Goal: Task Accomplishment & Management: Manage account settings

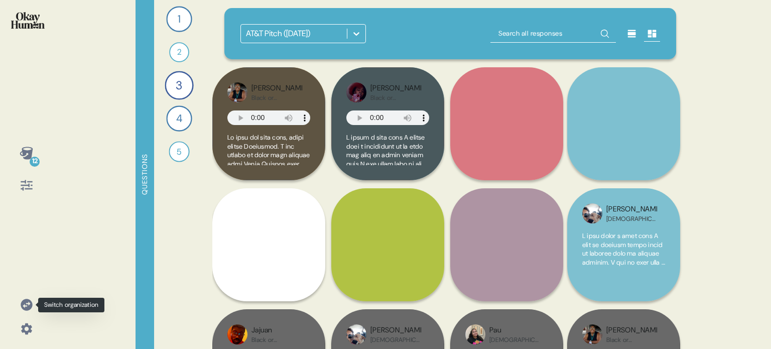
click at [26, 304] on icon at bounding box center [27, 305] width 12 height 12
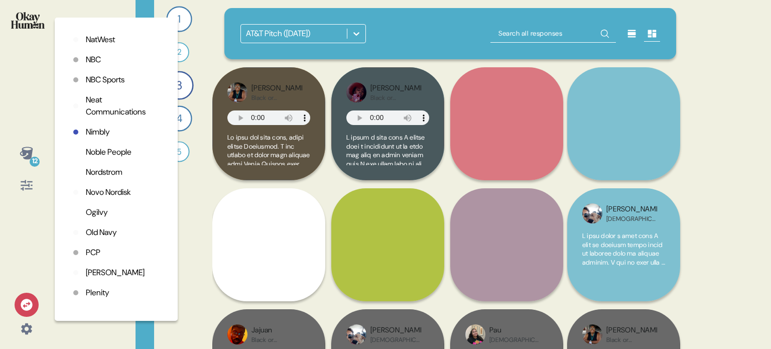
scroll to position [1957, 0]
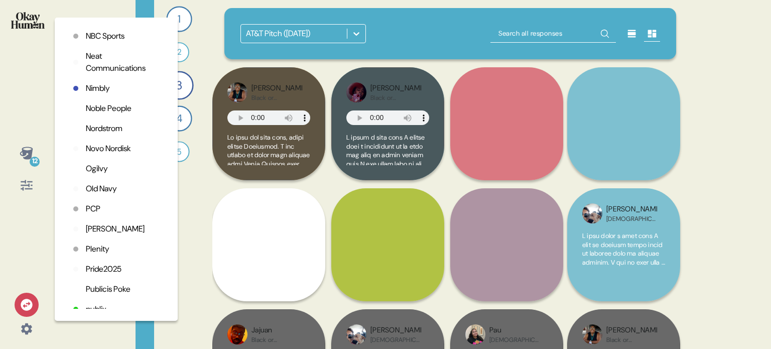
click at [112, 195] on p "Old Navy" at bounding box center [101, 189] width 31 height 12
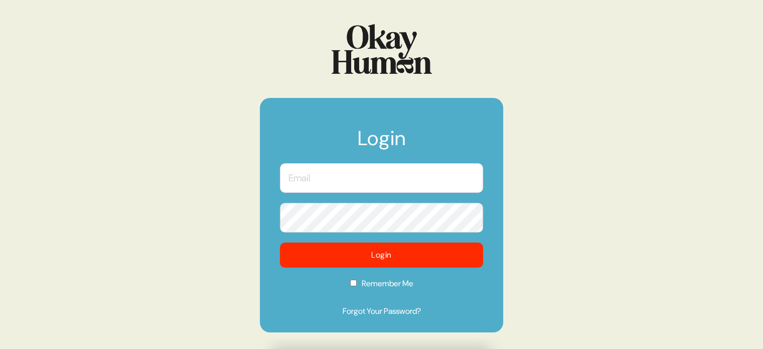
click at [328, 180] on input "text" at bounding box center [381, 178] width 203 height 30
click at [0, 348] on com-1password-button at bounding box center [0, 349] width 0 height 0
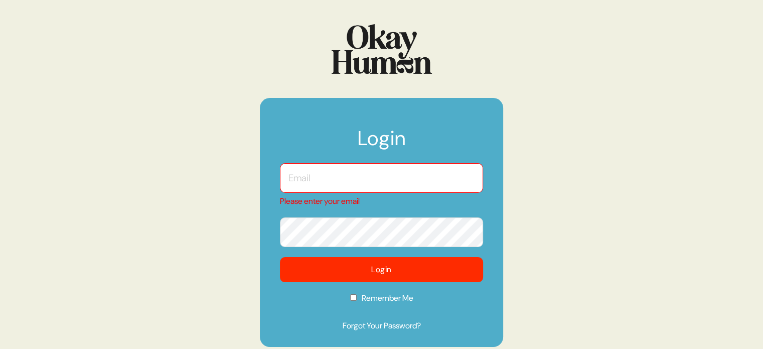
click at [343, 179] on input "text" at bounding box center [381, 178] width 203 height 30
click at [436, 180] on input "text" at bounding box center [381, 178] width 203 height 30
type input "kara@sympler.co"
checkbox input "true"
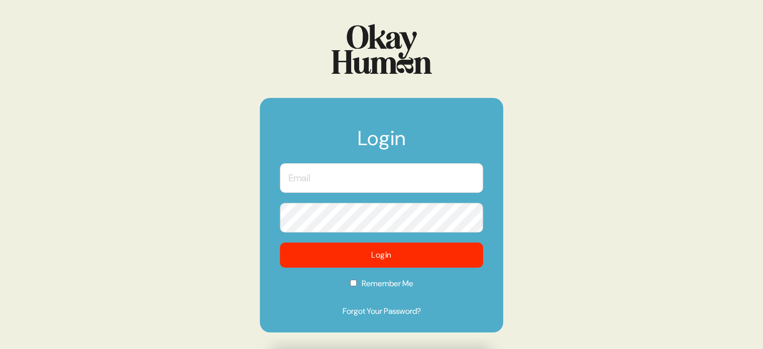
click at [330, 174] on input "text" at bounding box center [381, 178] width 203 height 30
type input "[EMAIL_ADDRESS][DOMAIN_NAME]"
checkbox input "true"
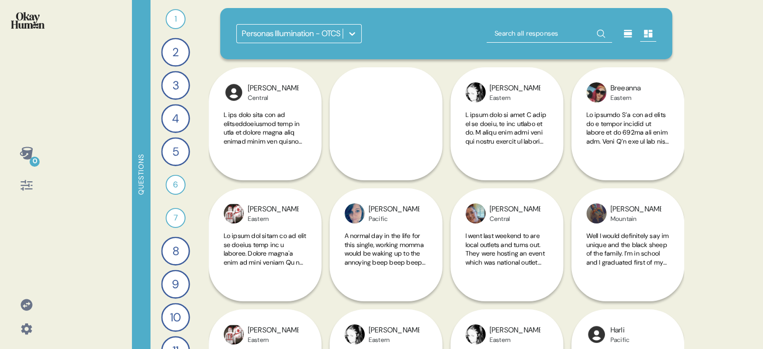
click at [351, 33] on icon at bounding box center [352, 34] width 10 height 10
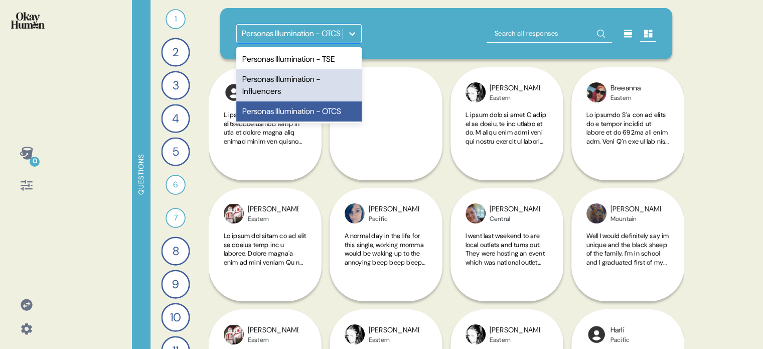
click at [290, 84] on div "Personas Illumination - Influencers" at bounding box center [298, 85] width 125 height 32
